Goal: Task Accomplishment & Management: Manage account settings

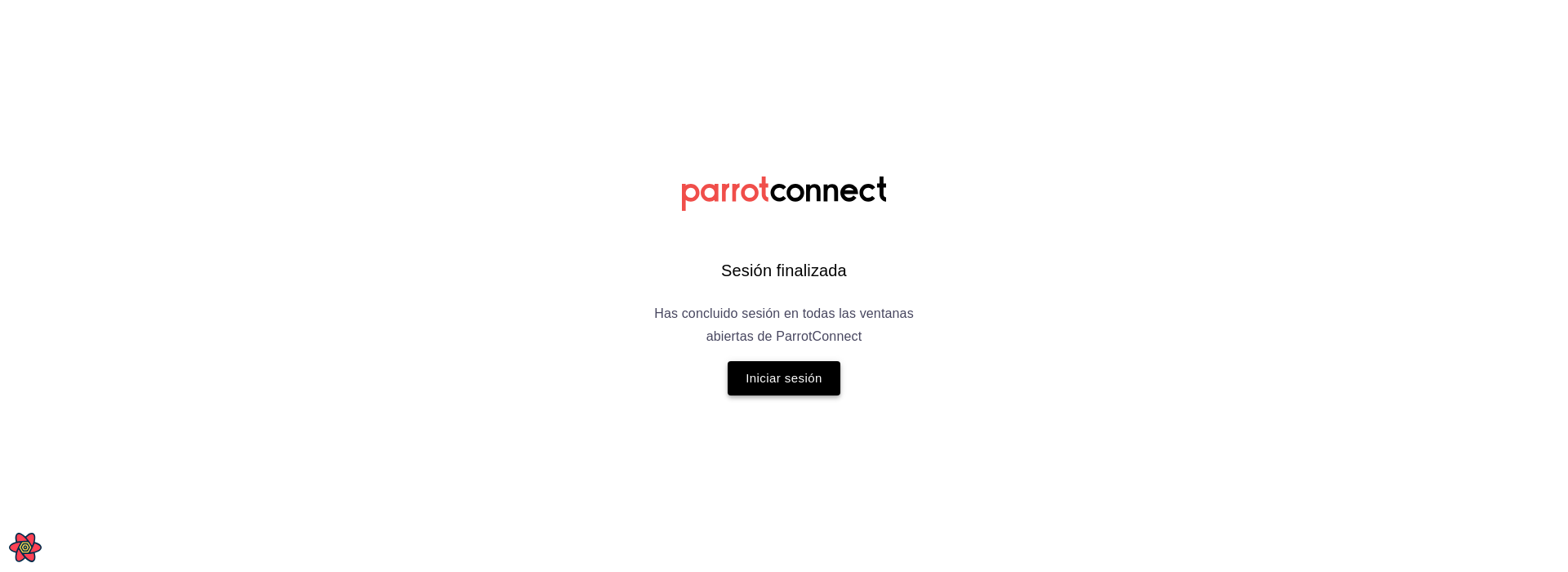
click at [805, 381] on button "Iniciar sesión" at bounding box center [784, 378] width 113 height 35
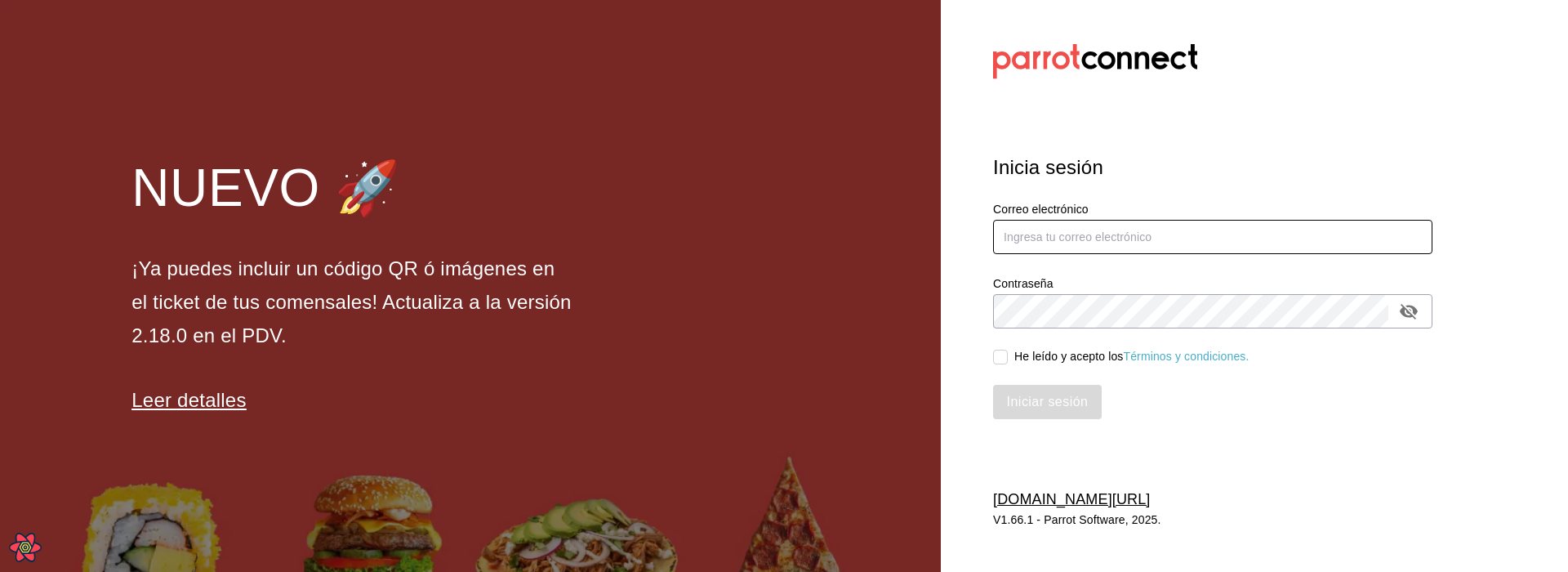
click at [1134, 227] on input "text" at bounding box center [1212, 236] width 440 height 35
type input "leo@parrotsoftware.io"
click at [1057, 350] on div "He leído y acepto los Términos y condiciones." at bounding box center [1132, 356] width 235 height 17
click at [1008, 350] on input "He leído y acepto los Términos y condiciones." at bounding box center [1000, 357] width 15 height 15
checkbox input "true"
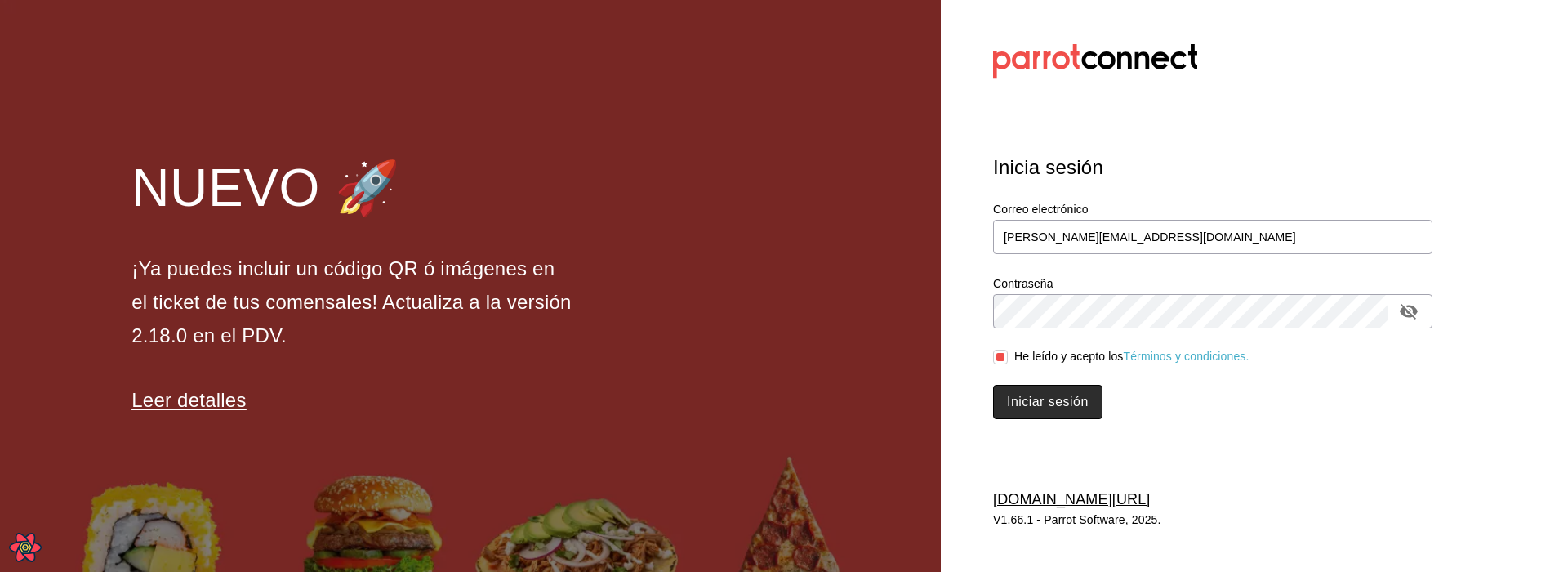
click at [1059, 405] on button "Iniciar sesión" at bounding box center [1048, 401] width 109 height 35
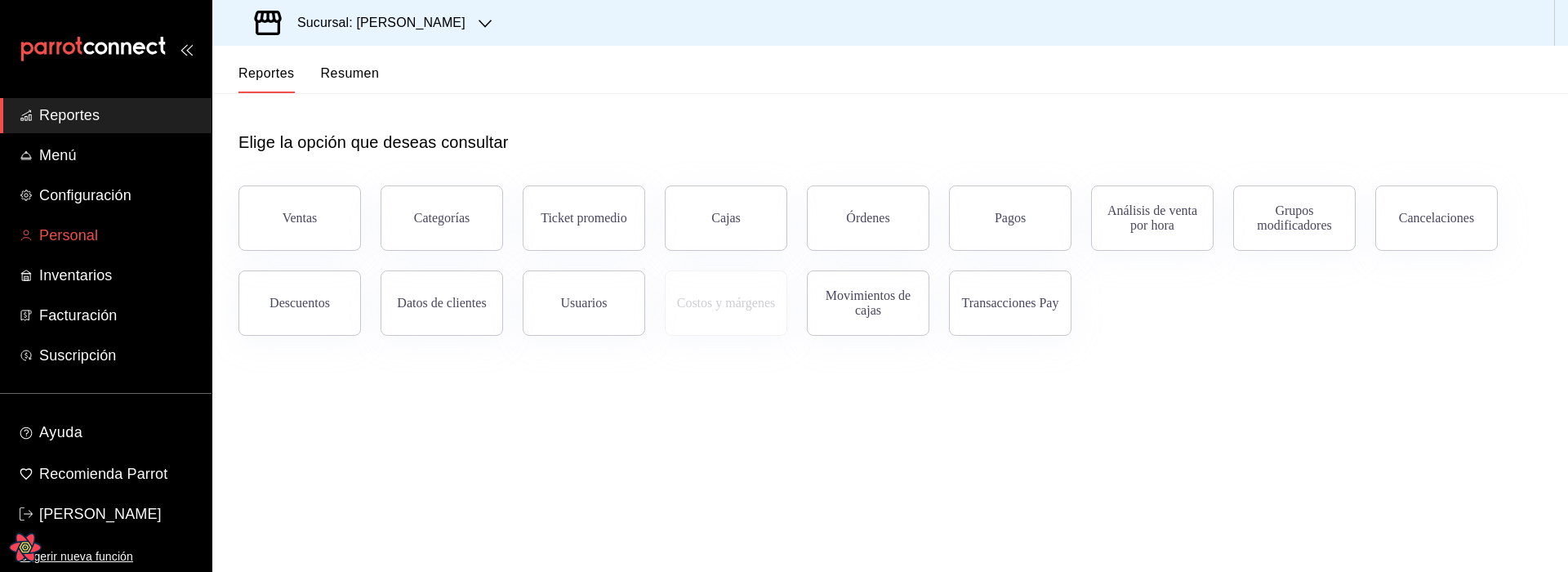
click at [97, 241] on span "Personal" at bounding box center [118, 235] width 159 height 22
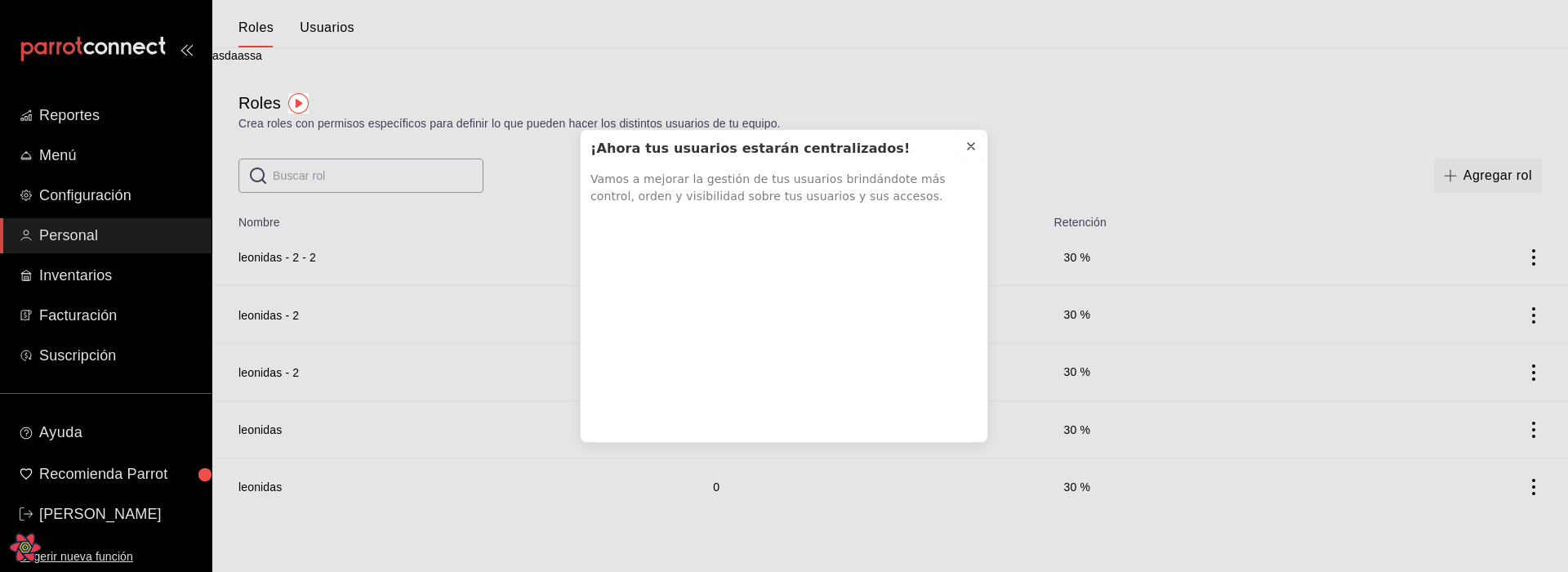
click at [969, 146] on icon at bounding box center [970, 146] width 13 height 13
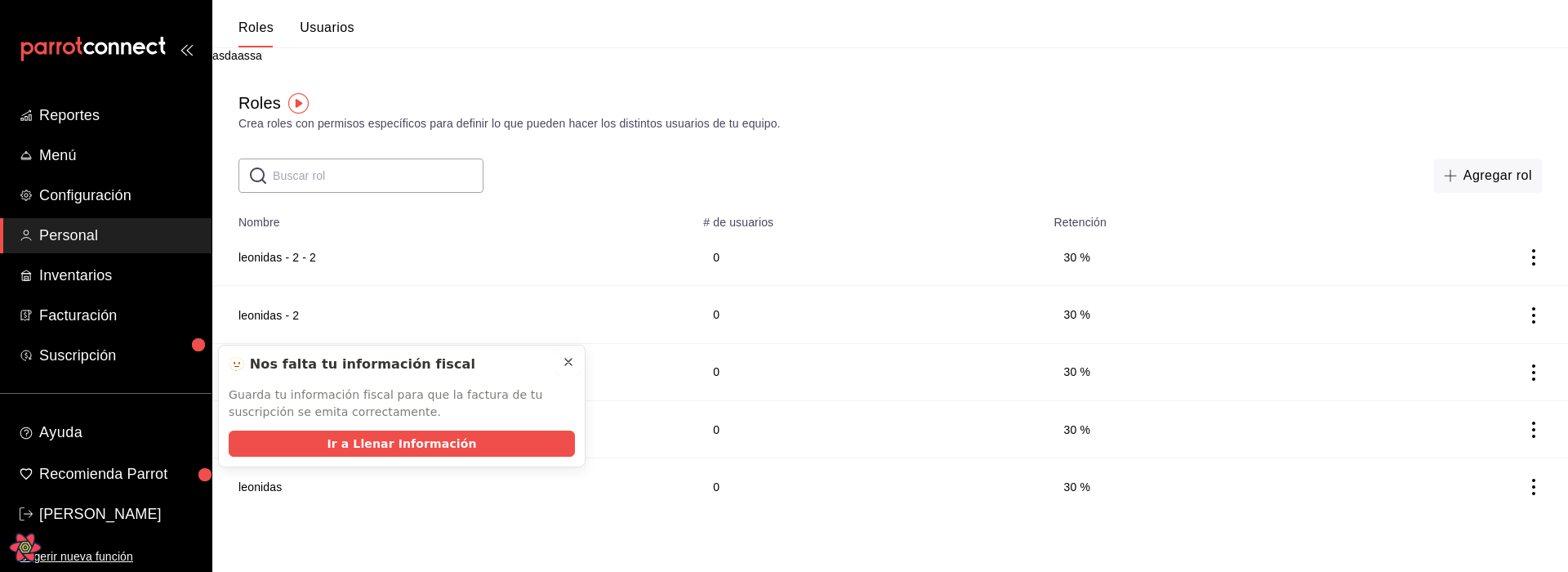
click at [566, 363] on icon at bounding box center [568, 361] width 7 height 7
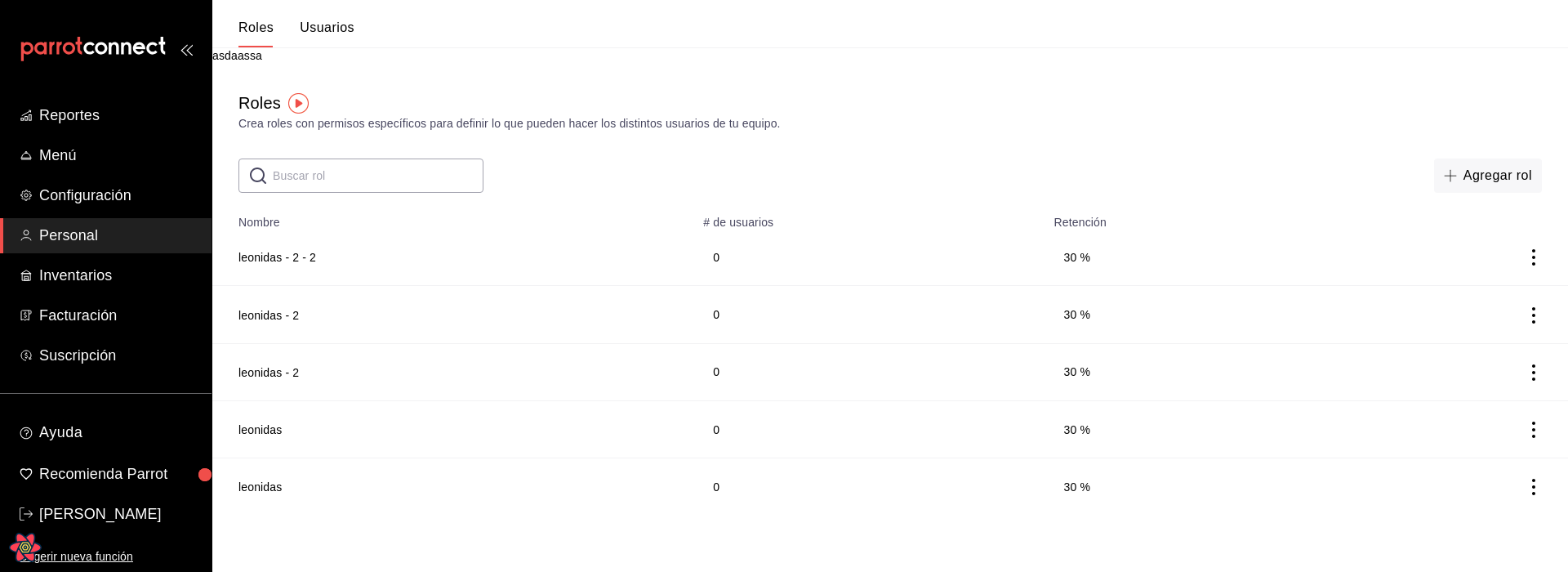
click at [1019, 72] on div "Roles Crea roles con permisos específicos para definir lo que pueden hacer los …" at bounding box center [890, 128] width 1355 height 128
